Goal: Communication & Community: Answer question/provide support

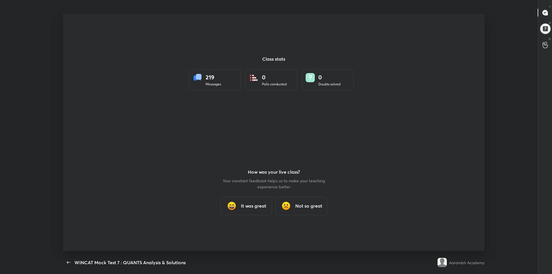
scroll to position [2, 0]
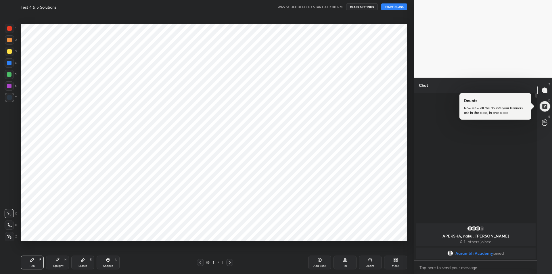
scroll to position [28500, 28346]
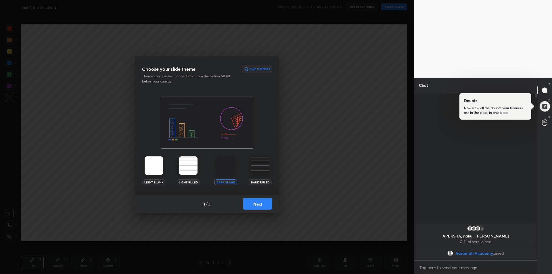
click at [258, 202] on button "Next" at bounding box center [257, 203] width 29 height 11
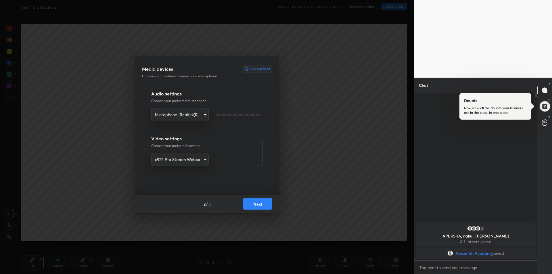
click at [258, 202] on button "Next" at bounding box center [257, 203] width 29 height 11
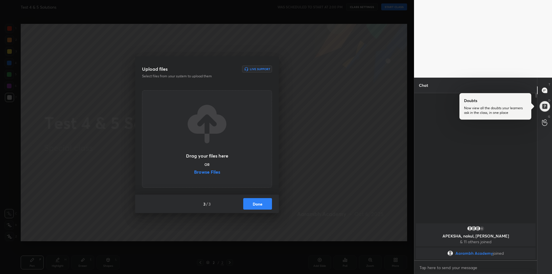
click at [262, 204] on button "Done" at bounding box center [257, 203] width 29 height 11
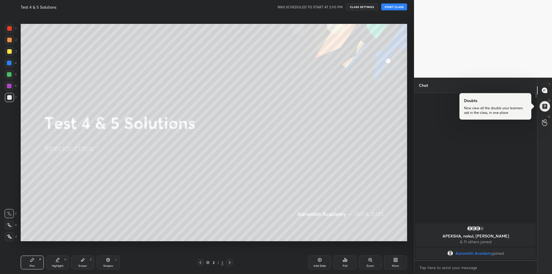
click at [393, 5] on button "START CLASS" at bounding box center [394, 6] width 26 height 7
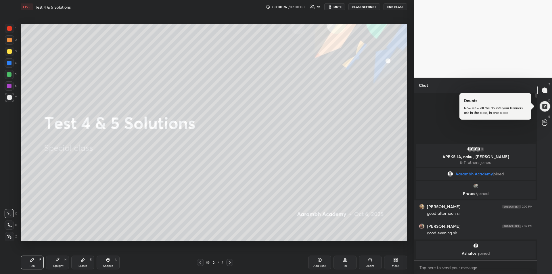
click at [9, 53] on div at bounding box center [9, 51] width 5 height 5
click at [84, 264] on div "Eraser" at bounding box center [82, 265] width 9 height 3
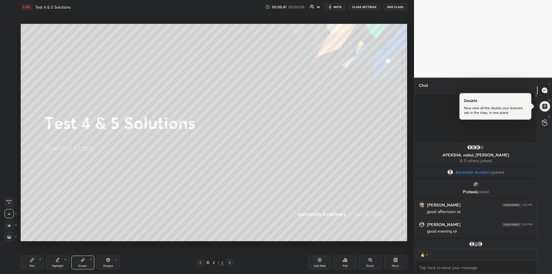
scroll to position [154, 121]
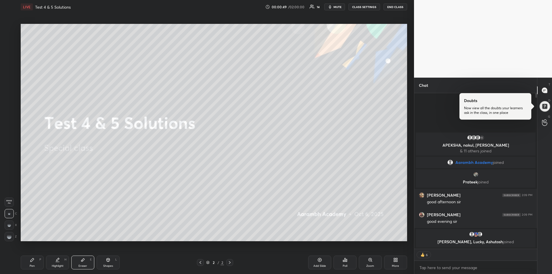
click at [33, 262] on icon at bounding box center [32, 259] width 5 height 5
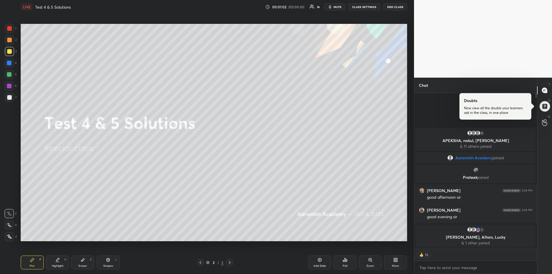
click at [10, 99] on div at bounding box center [9, 97] width 5 height 5
click at [61, 264] on div "Highlight" at bounding box center [58, 265] width 12 height 3
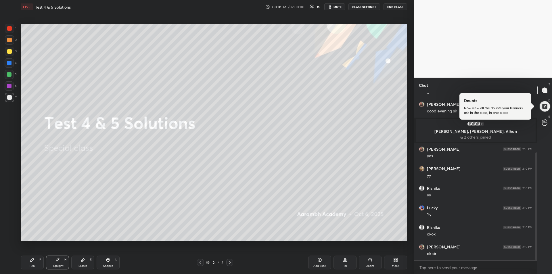
scroll to position [92, 0]
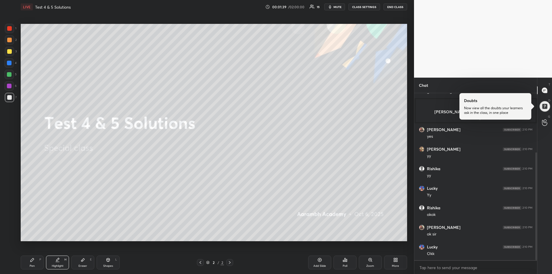
click at [8, 51] on div at bounding box center [9, 51] width 5 height 5
click at [37, 263] on div "Pen P" at bounding box center [32, 262] width 23 height 14
click at [395, 8] on button "END CLASS" at bounding box center [395, 6] width 24 height 7
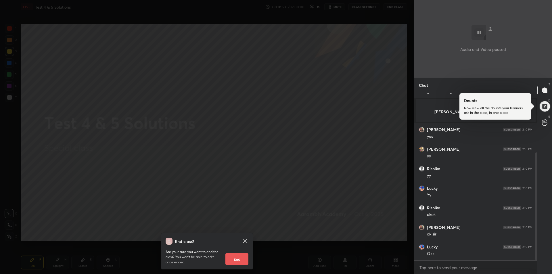
click at [237, 259] on button "End" at bounding box center [236, 258] width 23 height 11
type textarea "x"
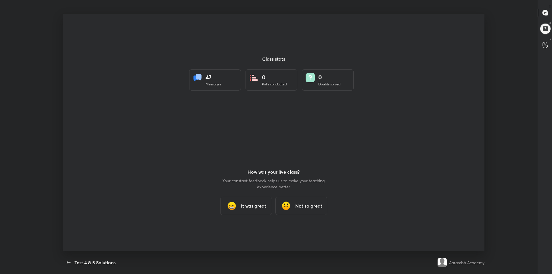
scroll to position [0, 0]
click at [250, 210] on div "It was great" at bounding box center [246, 206] width 52 height 18
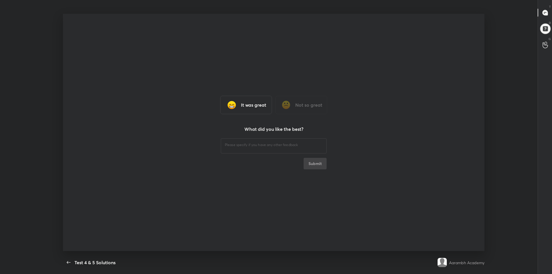
click at [231, 148] on div "​" at bounding box center [274, 145] width 106 height 16
type textarea "hhhh"
click at [318, 166] on button "Submit" at bounding box center [314, 163] width 23 height 11
